Goal: Information Seeking & Learning: Find specific fact

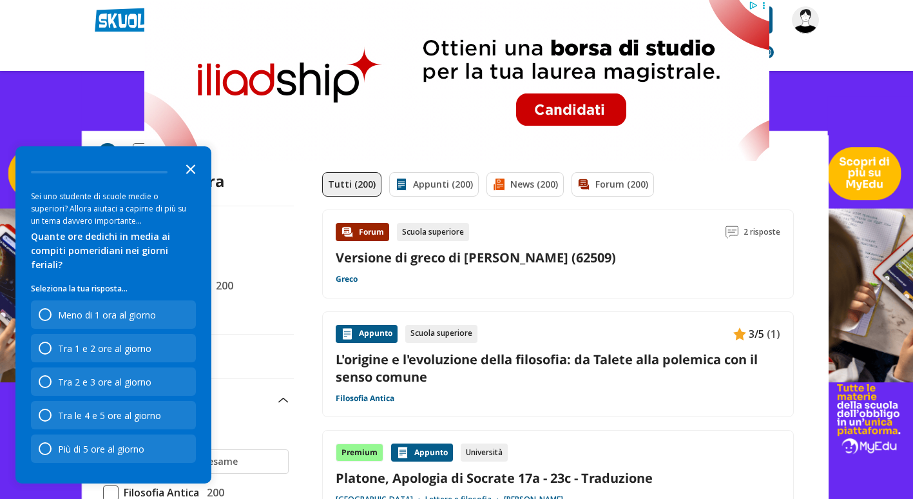
click at [193, 181] on icon "Close the survey" at bounding box center [191, 168] width 26 height 26
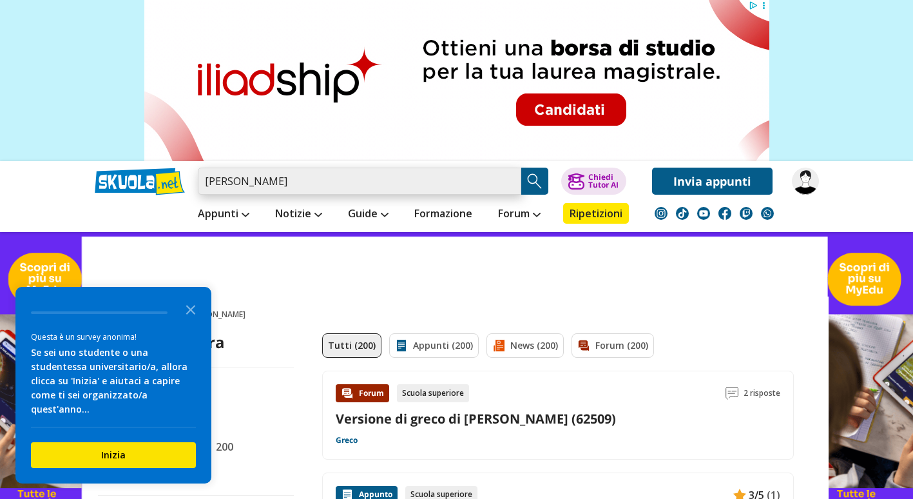
click at [330, 182] on input "melchiorri sapienza" at bounding box center [359, 181] width 323 height 27
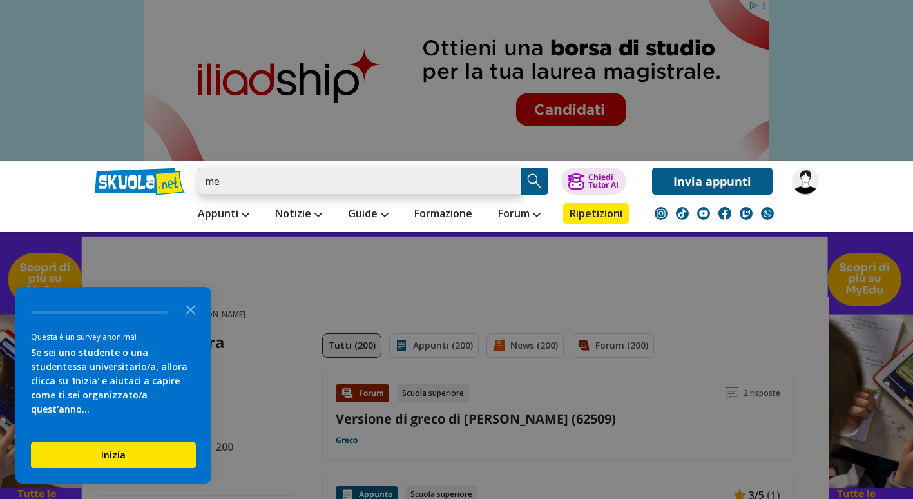
type input "m"
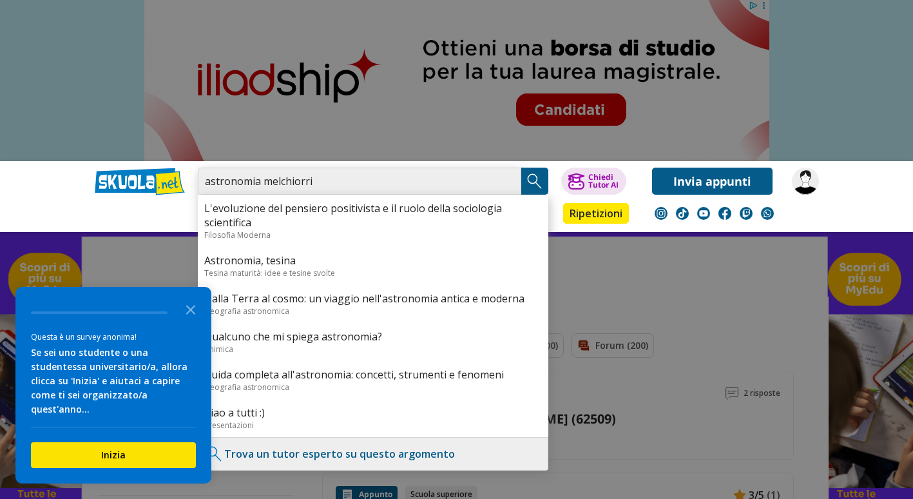
type input "astronomia melchiorri"
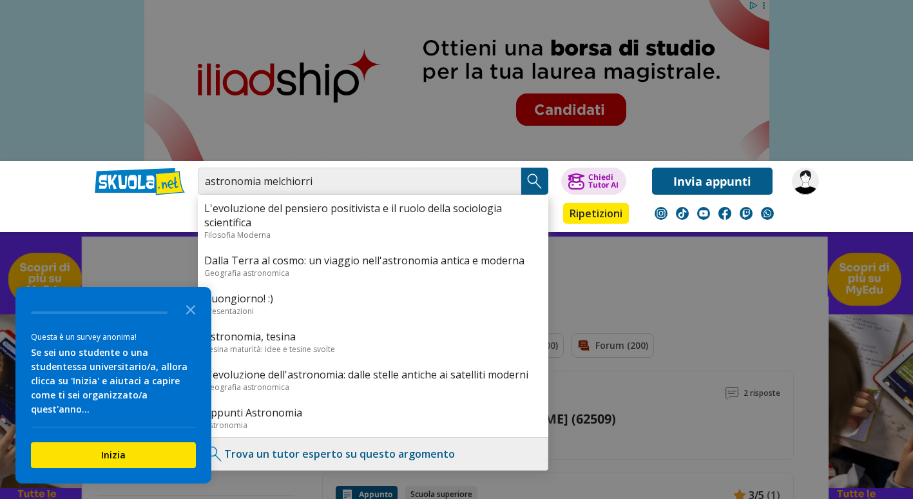
click at [535, 174] on img "Search Button" at bounding box center [534, 180] width 19 height 19
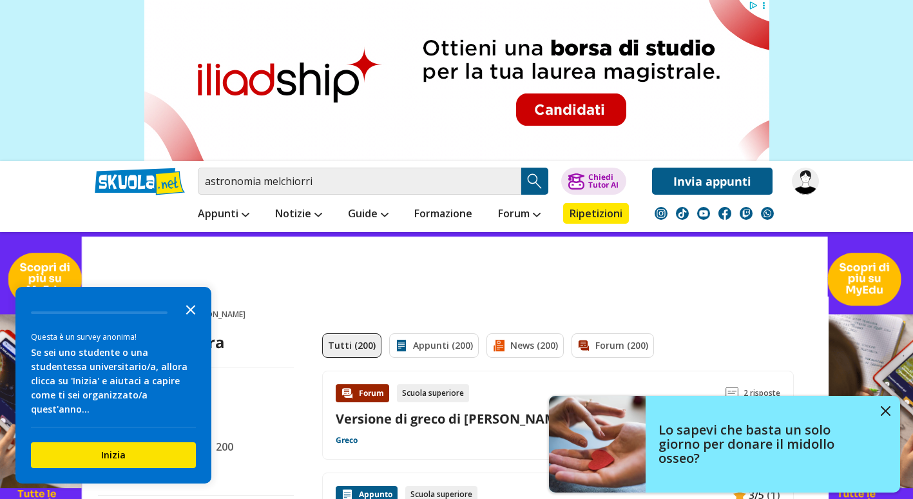
click at [195, 322] on icon "Close the survey" at bounding box center [191, 309] width 26 height 26
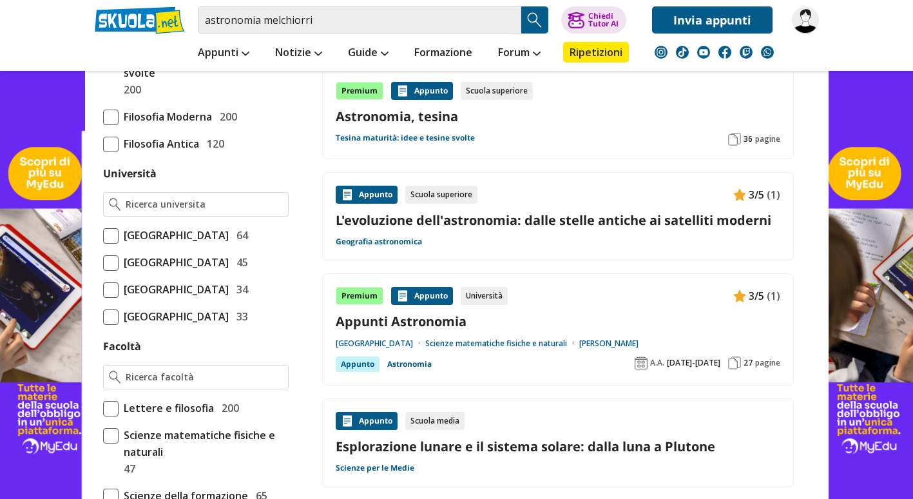
scroll to position [624, 0]
click at [111, 232] on span at bounding box center [110, 236] width 15 height 15
click at [103, 236] on input "Università degli Studi di Roma La Sapienza 64" at bounding box center [103, 236] width 0 height 0
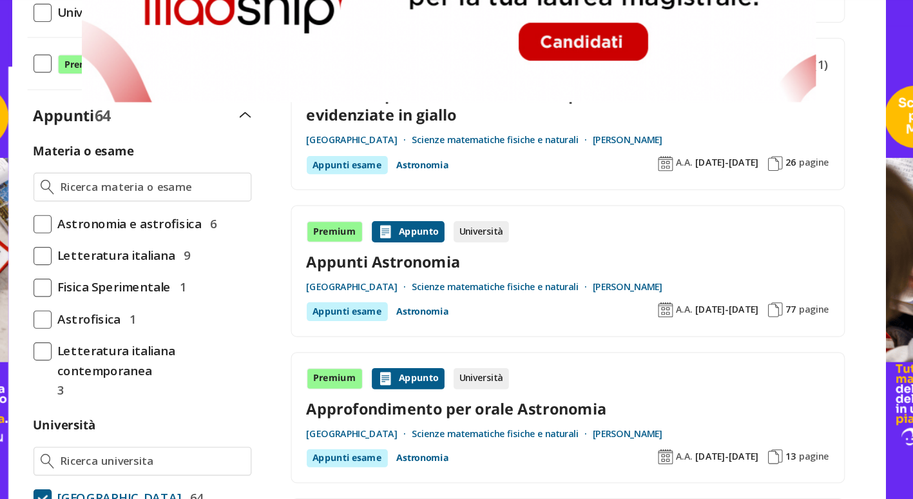
scroll to position [228, 0]
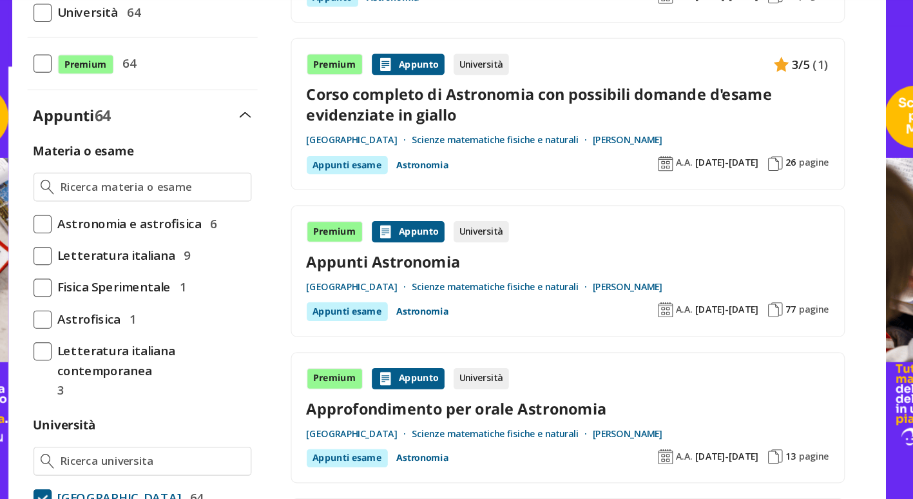
click at [603, 284] on div "Premium Appunto Università Appunti Astronomia Università degli Studi di Roma La…" at bounding box center [558, 304] width 445 height 85
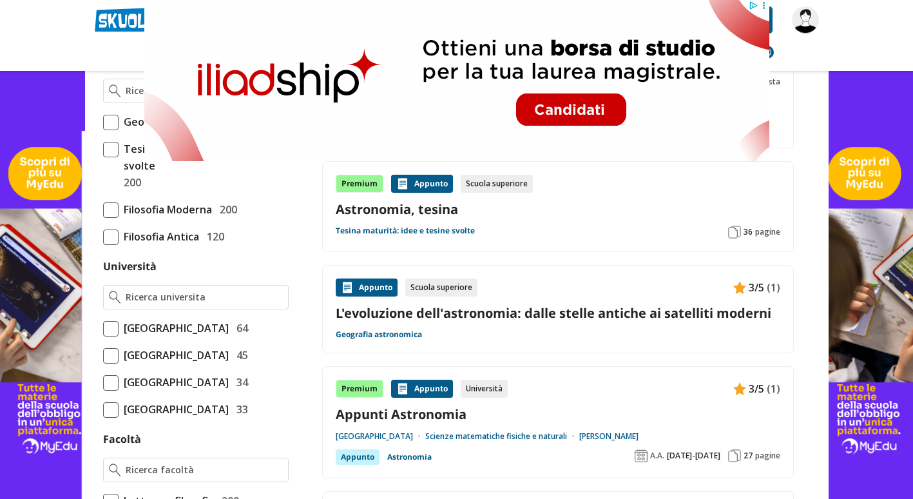
click at [112, 326] on span at bounding box center [110, 328] width 15 height 15
click at [103, 328] on input "Università degli Studi di Roma La Sapienza 64" at bounding box center [103, 328] width 0 height 0
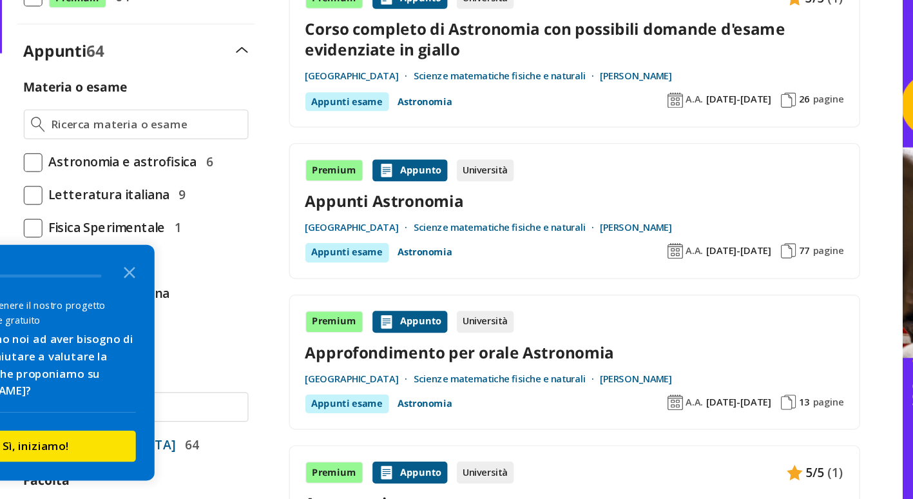
scroll to position [441, 0]
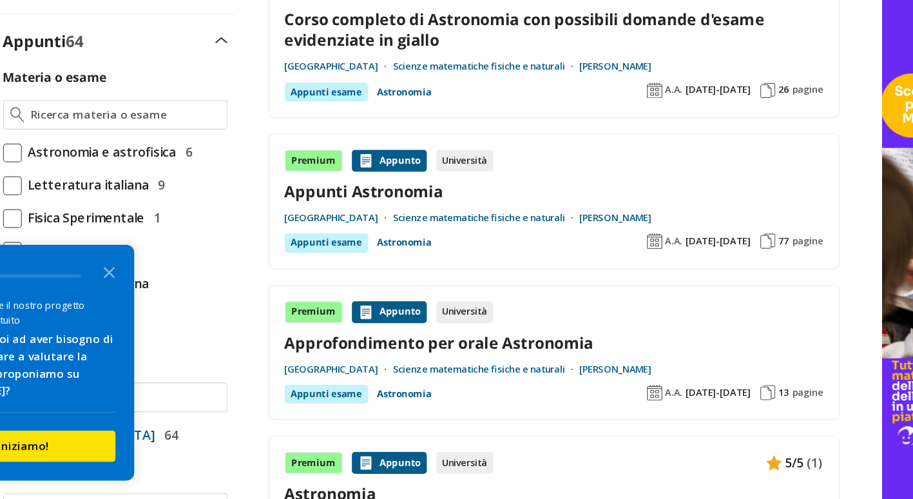
click at [582, 237] on link "Appunti Astronomia" at bounding box center [558, 244] width 445 height 17
